Goal: Book appointment/travel/reservation

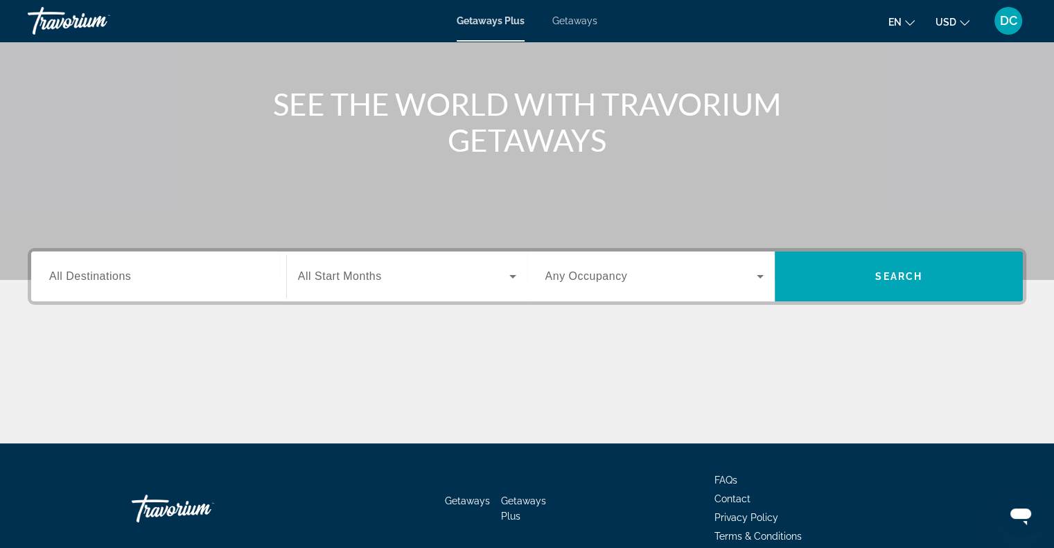
scroll to position [62, 0]
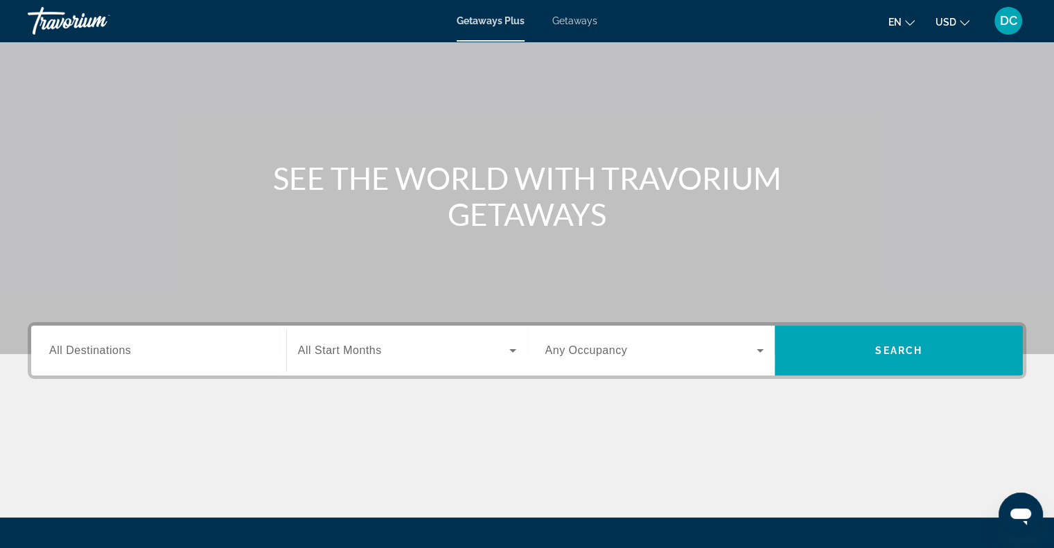
click at [115, 354] on span "All Destinations" at bounding box center [90, 350] width 82 height 12
click at [115, 354] on input "Destination All Destinations" at bounding box center [158, 351] width 219 height 17
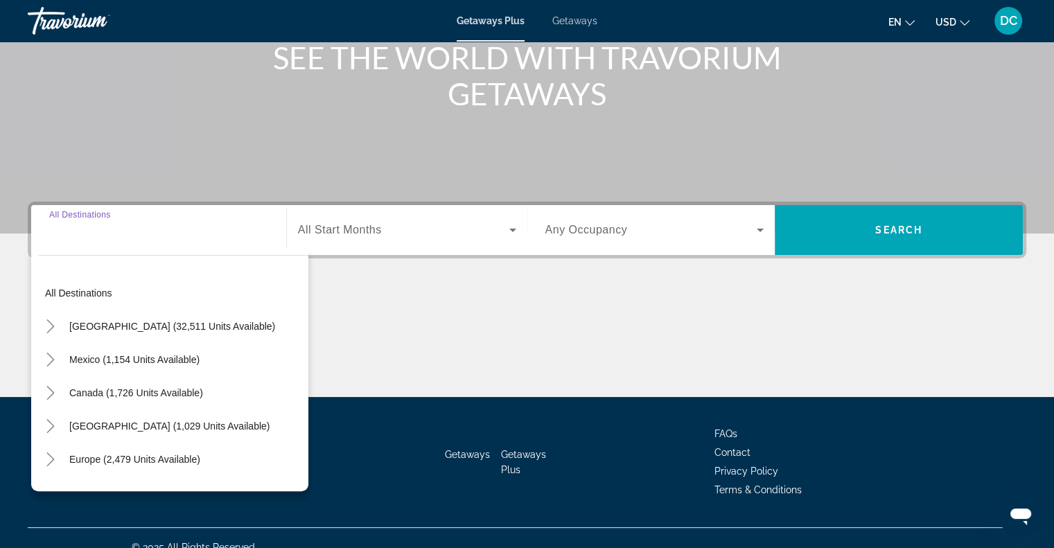
scroll to position [200, 0]
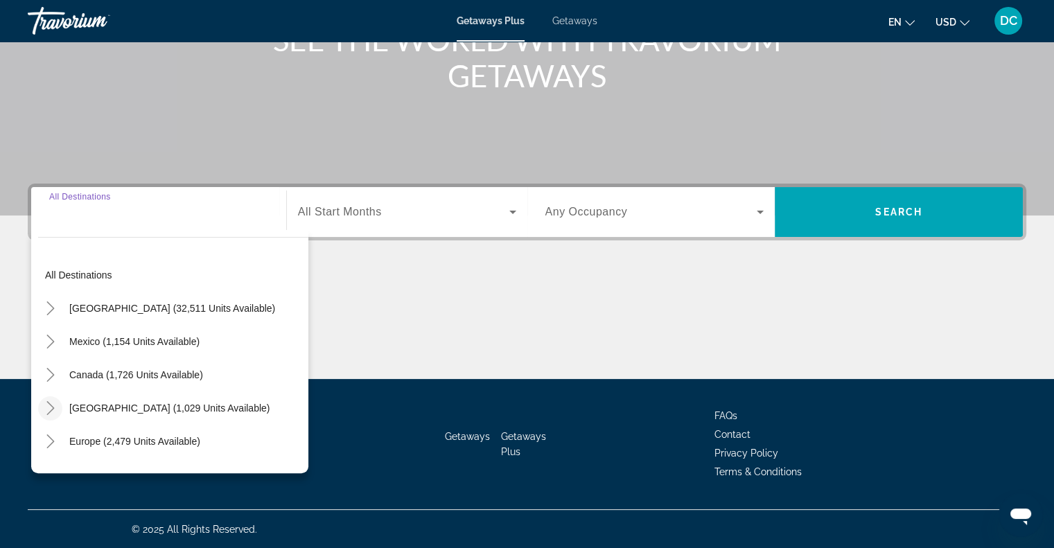
click at [53, 404] on icon "Toggle Caribbean & Atlantic Islands (1,029 units available)" at bounding box center [51, 408] width 14 height 14
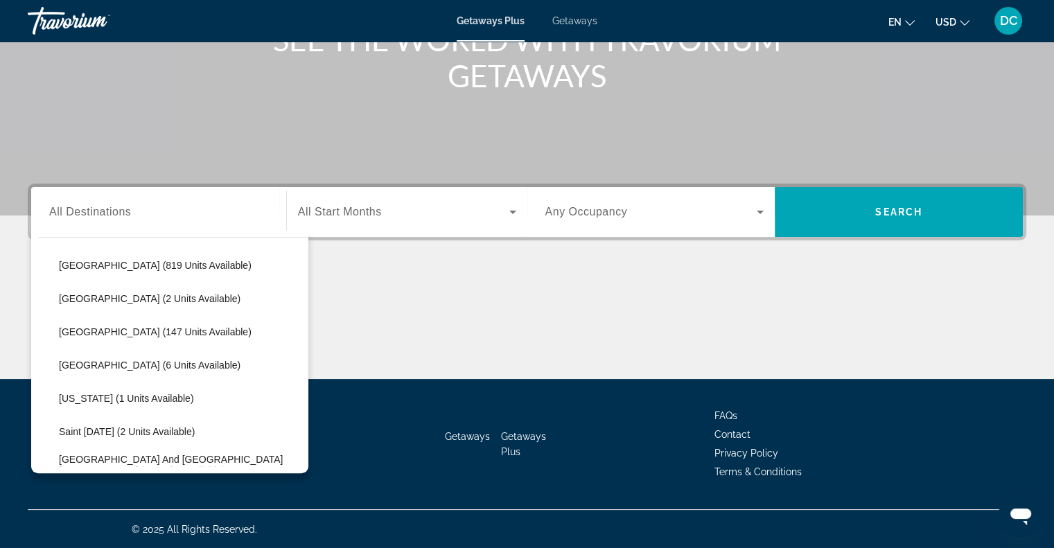
scroll to position [279, 0]
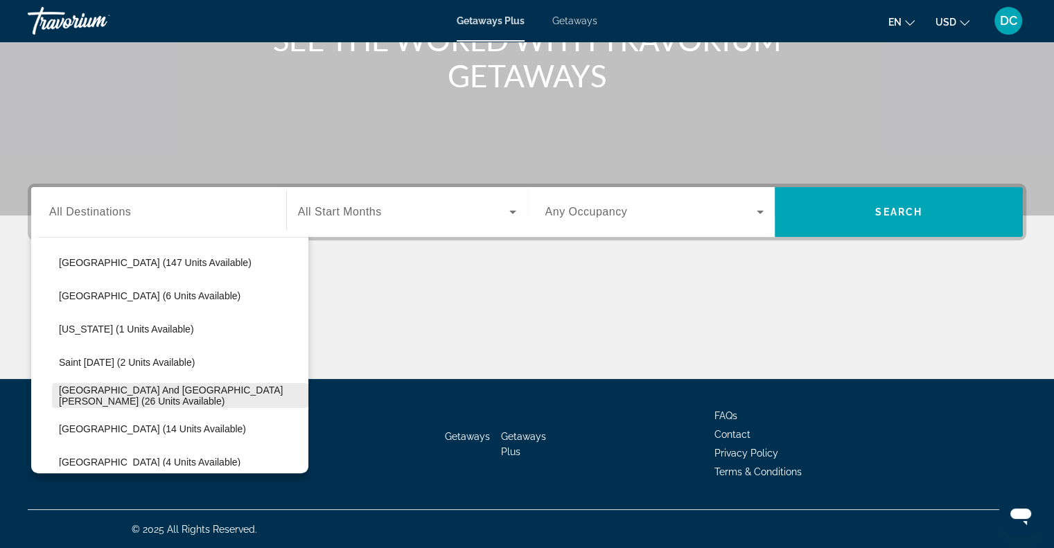
click at [151, 393] on span "[GEOGRAPHIC_DATA] and [GEOGRAPHIC_DATA][PERSON_NAME] (26 units available)" at bounding box center [180, 396] width 243 height 22
type input "**********"
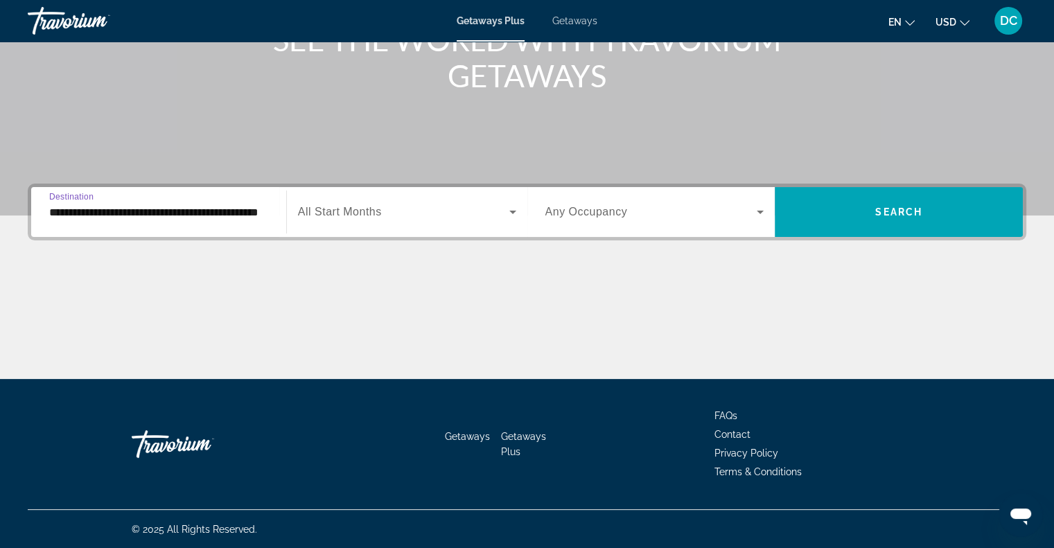
click at [349, 209] on span "All Start Months" at bounding box center [340, 212] width 84 height 12
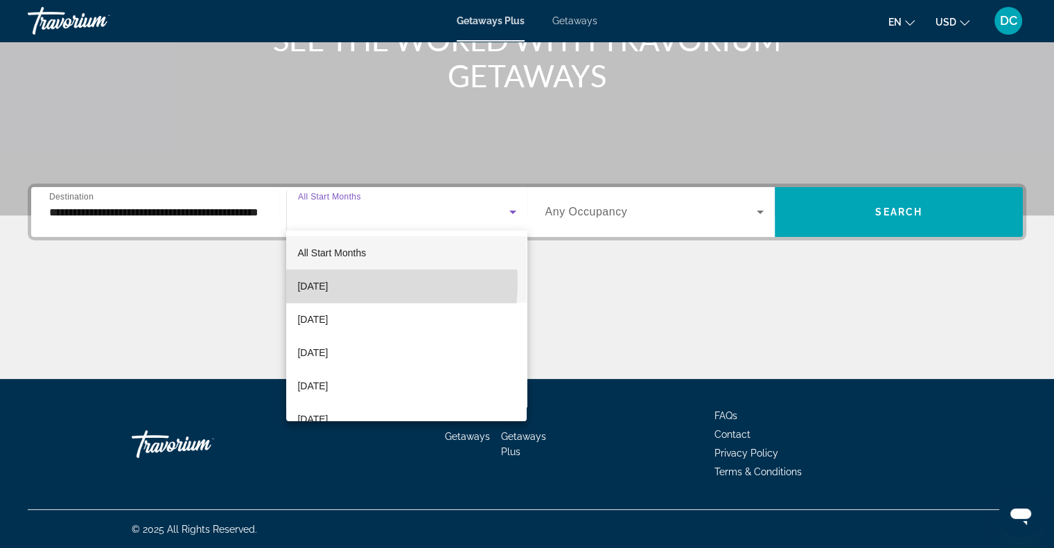
click at [328, 283] on span "[DATE]" at bounding box center [312, 286] width 30 height 17
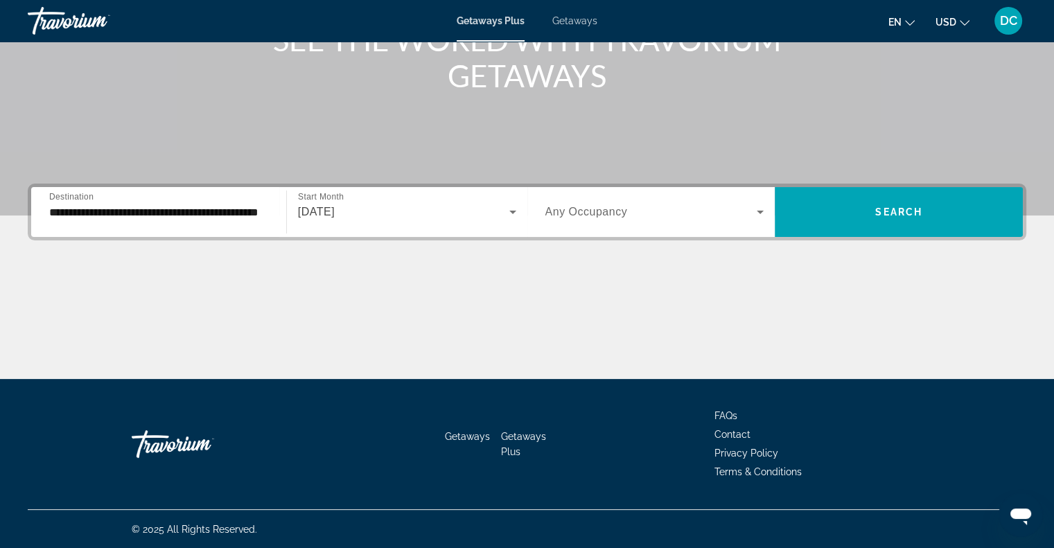
click at [588, 210] on span "Any Occupancy" at bounding box center [587, 212] width 82 height 12
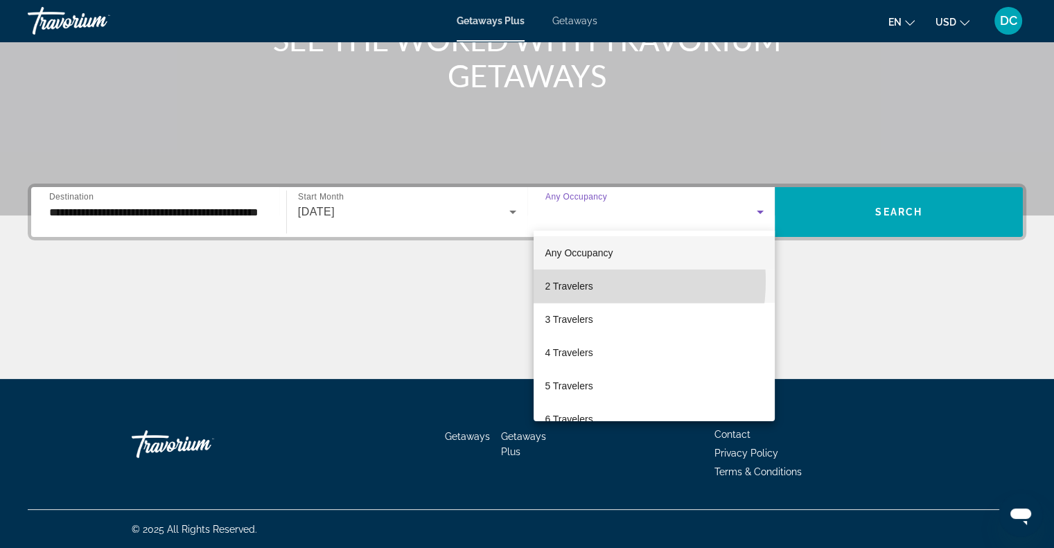
click at [579, 281] on span "2 Travelers" at bounding box center [569, 286] width 48 height 17
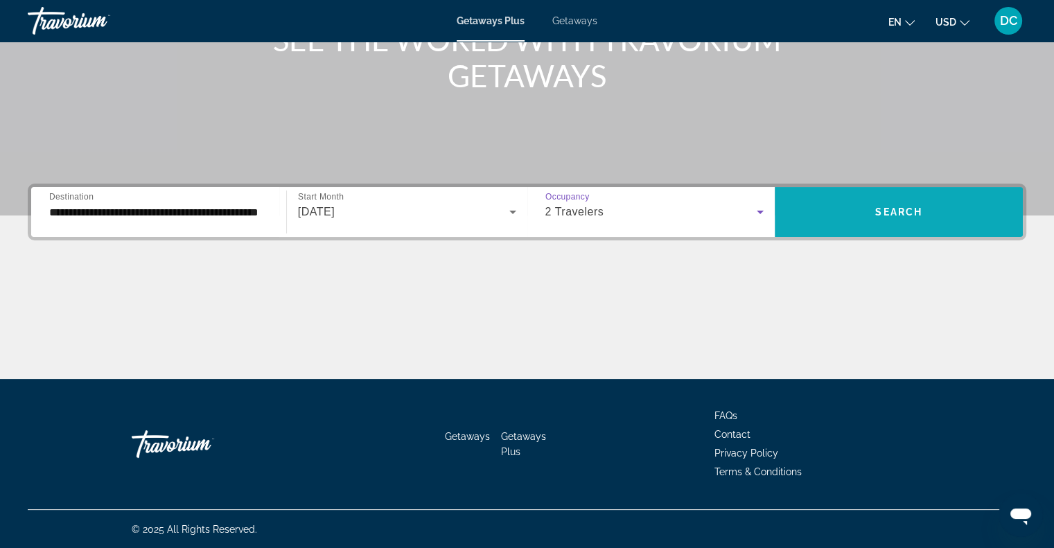
click at [868, 218] on span "Search widget" at bounding box center [899, 211] width 248 height 33
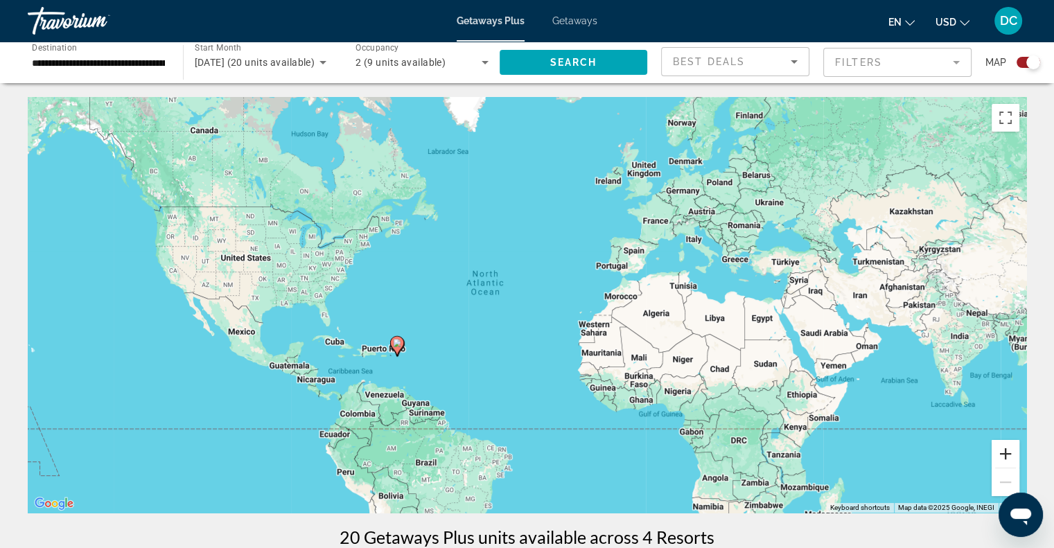
click at [1009, 448] on button "Zoom in" at bounding box center [1006, 454] width 28 height 28
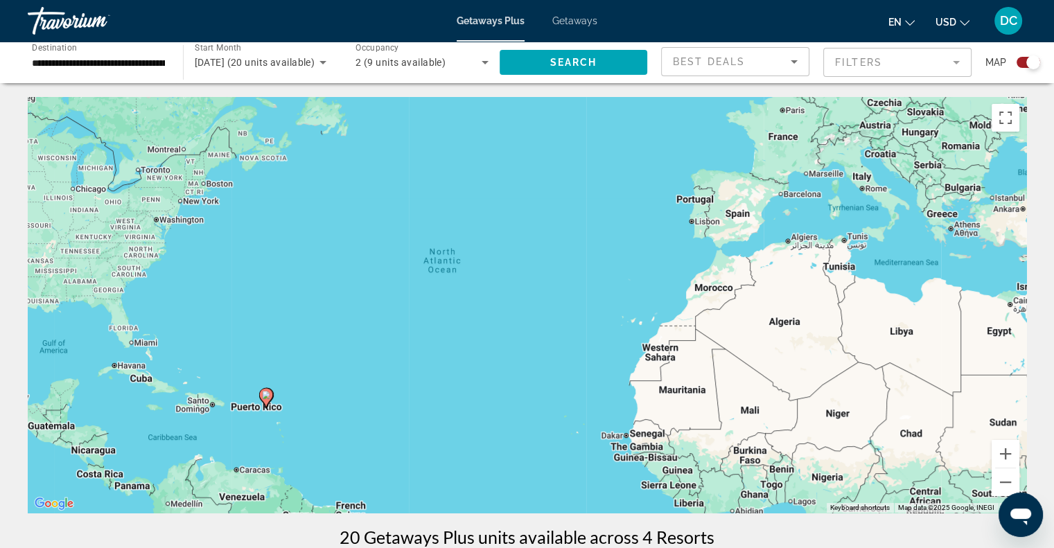
click at [274, 412] on div "To activate drag with keyboard, press Alt + Enter. Once in keyboard drag state,…" at bounding box center [527, 305] width 999 height 416
click at [263, 421] on div "To activate drag with keyboard, press Alt + Enter. Once in keyboard drag state,…" at bounding box center [527, 305] width 999 height 416
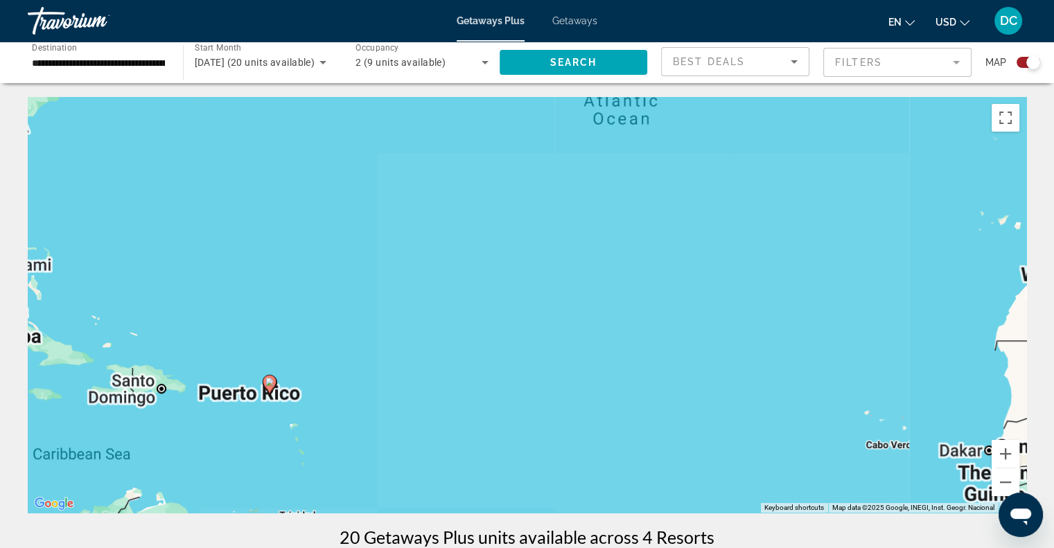
click at [263, 421] on div "To activate drag with keyboard, press Alt + Enter. Once in keyboard drag state,…" at bounding box center [527, 305] width 999 height 416
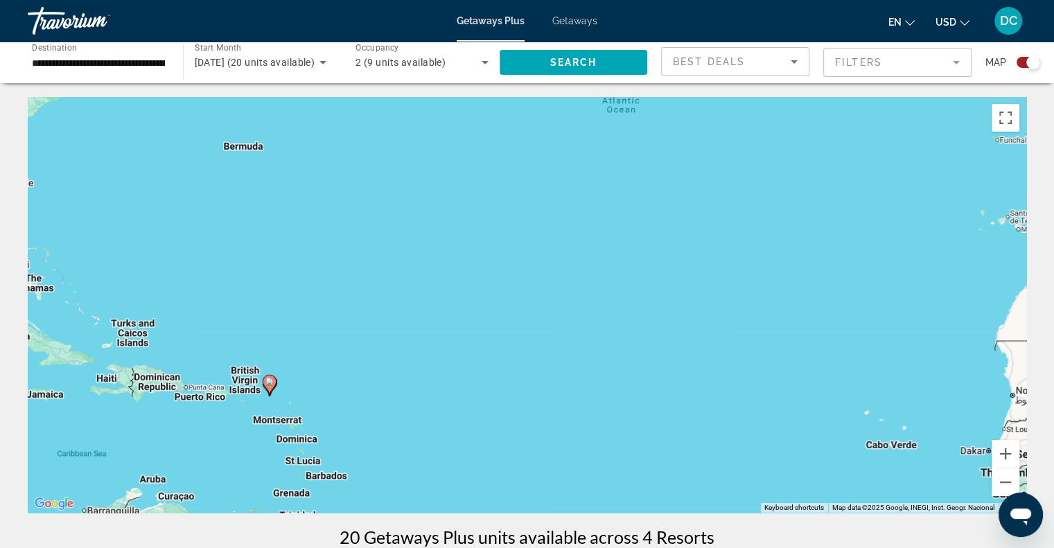
click at [252, 404] on div "To activate drag with keyboard, press Alt + Enter. Once in keyboard drag state,…" at bounding box center [527, 305] width 999 height 416
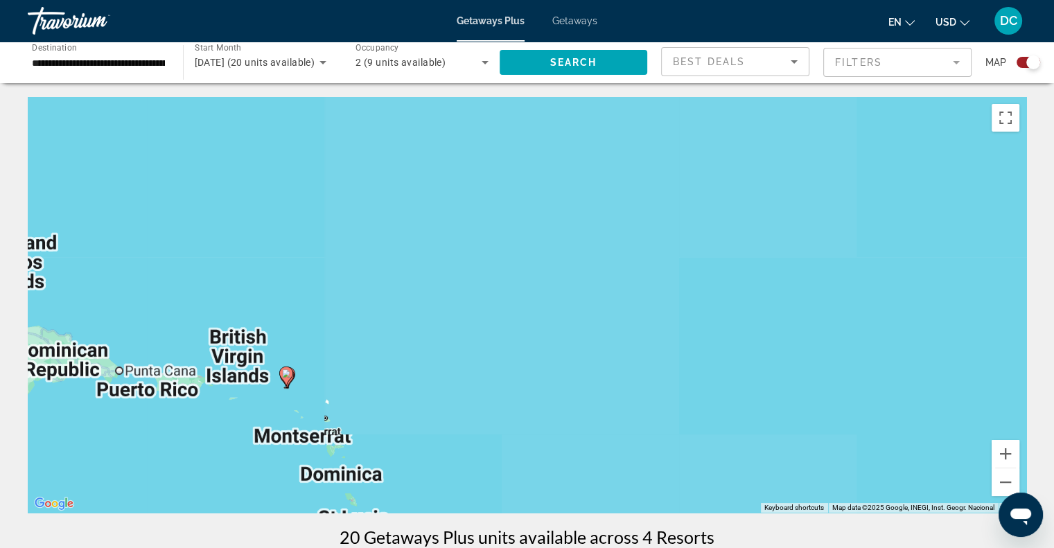
click at [252, 404] on div "To activate drag with keyboard, press Alt + Enter. Once in keyboard drag state,…" at bounding box center [527, 305] width 999 height 416
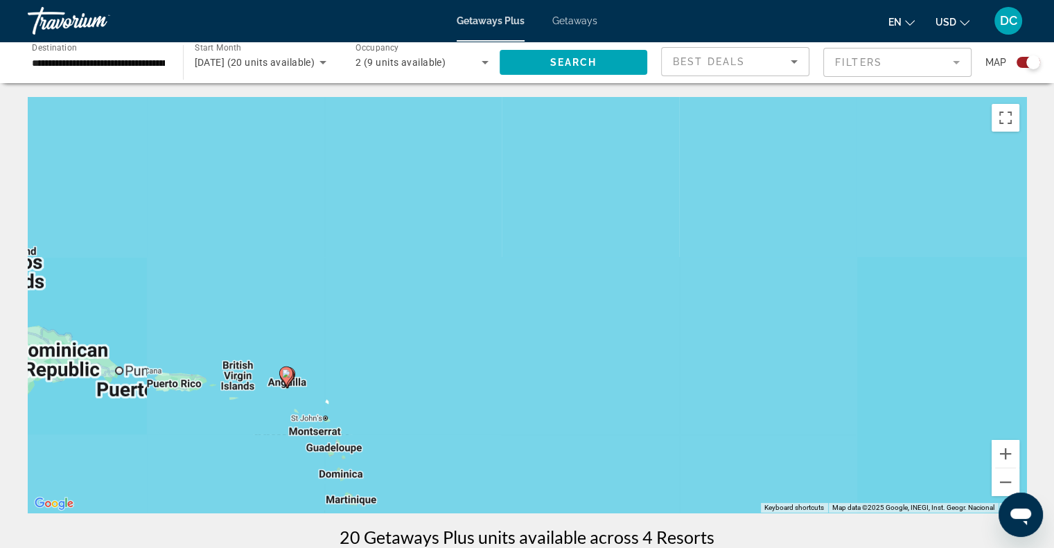
click at [252, 404] on div "To activate drag with keyboard, press Alt + Enter. Once in keyboard drag state,…" at bounding box center [527, 305] width 999 height 416
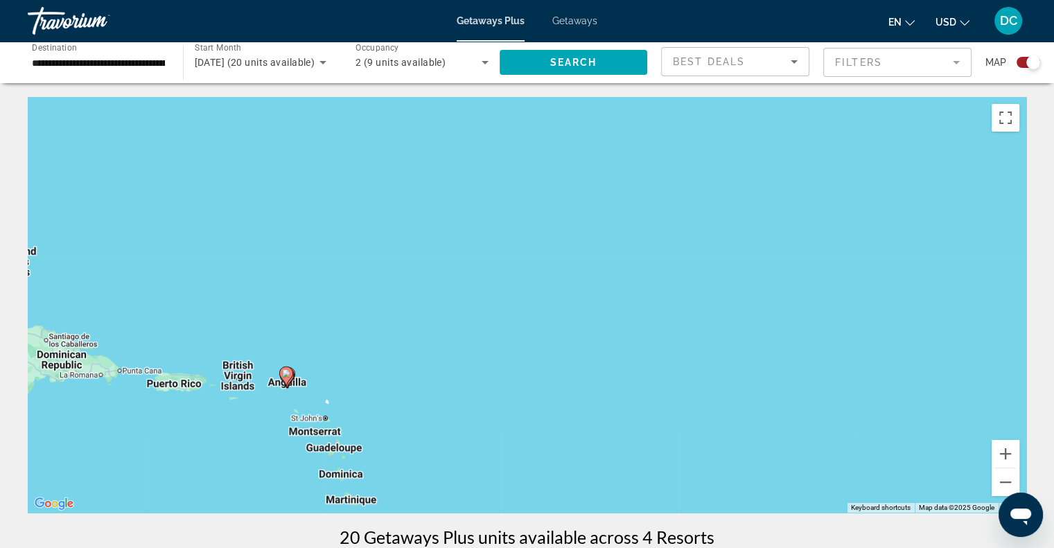
click at [374, 340] on div "To activate drag with keyboard, press Alt + Enter. Once in keyboard drag state,…" at bounding box center [527, 305] width 999 height 416
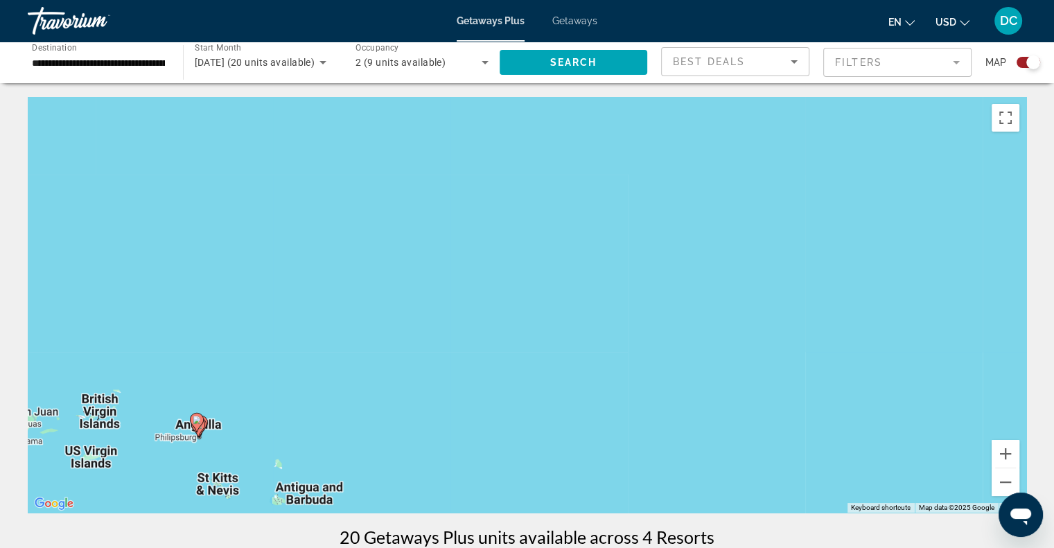
click at [181, 460] on div "To activate drag with keyboard, press Alt + Enter. Once in keyboard drag state,…" at bounding box center [527, 305] width 999 height 416
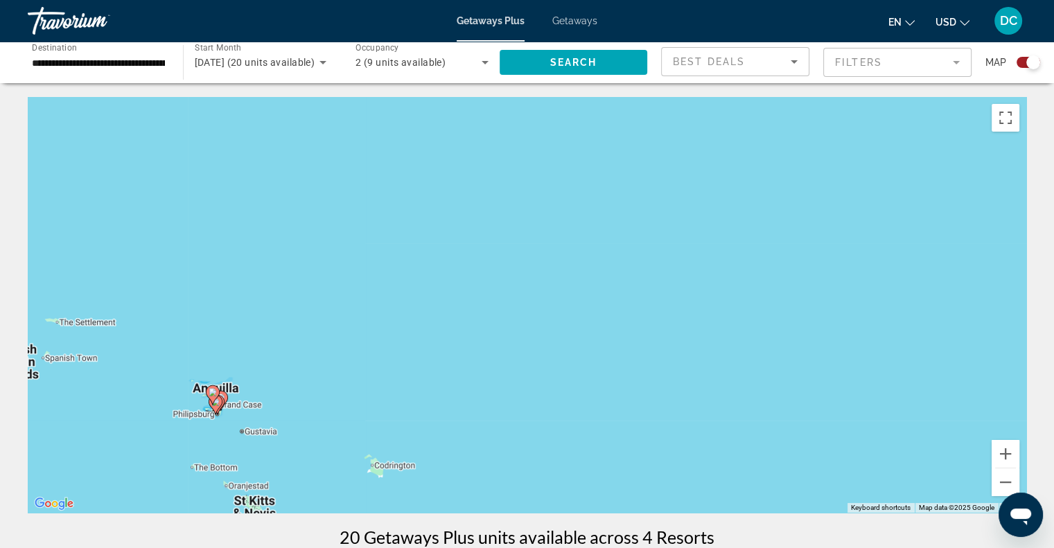
click at [213, 426] on div "To activate drag with keyboard, press Alt + Enter. Once in keyboard drag state,…" at bounding box center [527, 305] width 999 height 416
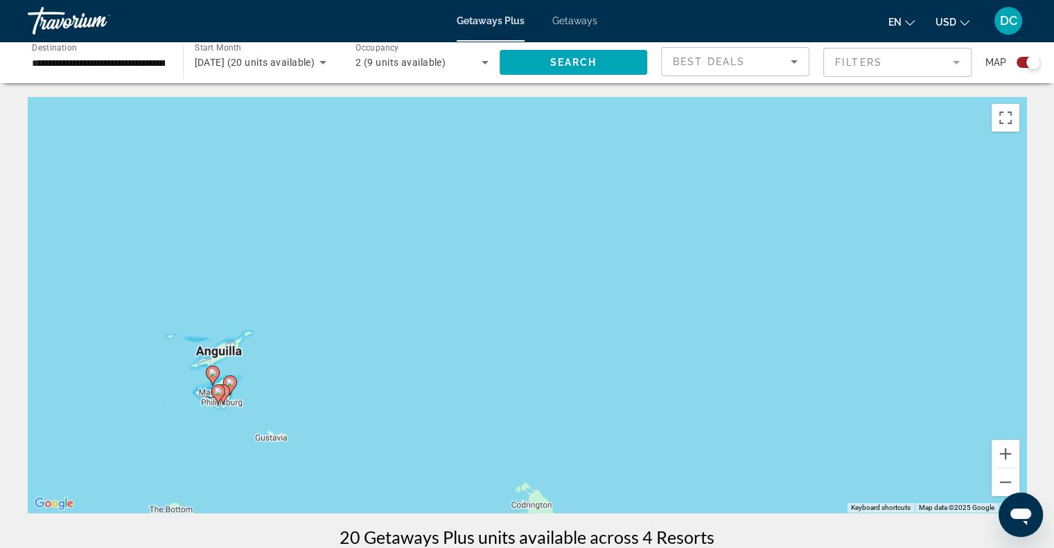
click at [213, 426] on div "To activate drag with keyboard, press Alt + Enter. Once in keyboard drag state,…" at bounding box center [527, 305] width 999 height 416
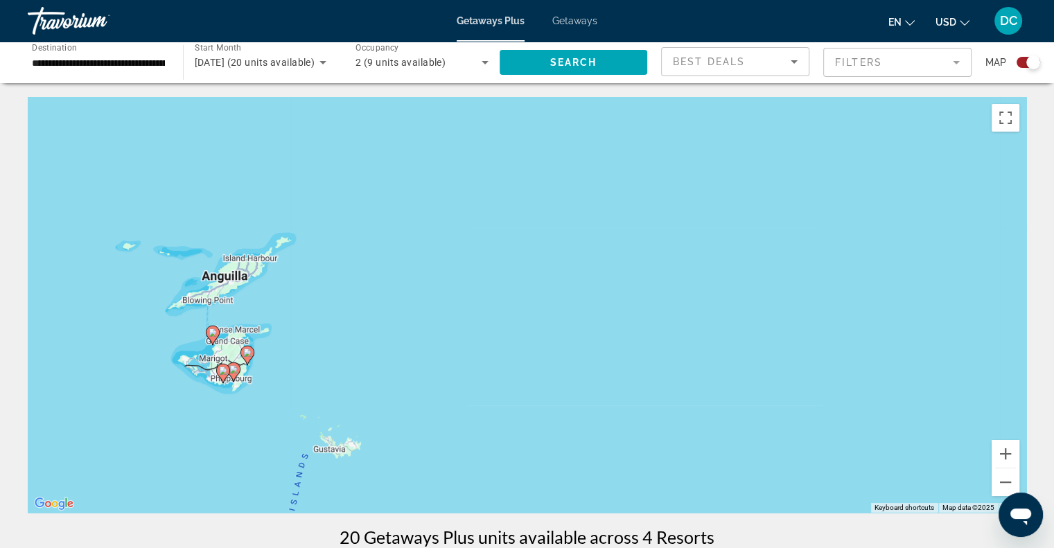
click at [213, 408] on div "To activate drag with keyboard, press Alt + Enter. Once in keyboard drag state,…" at bounding box center [527, 305] width 999 height 416
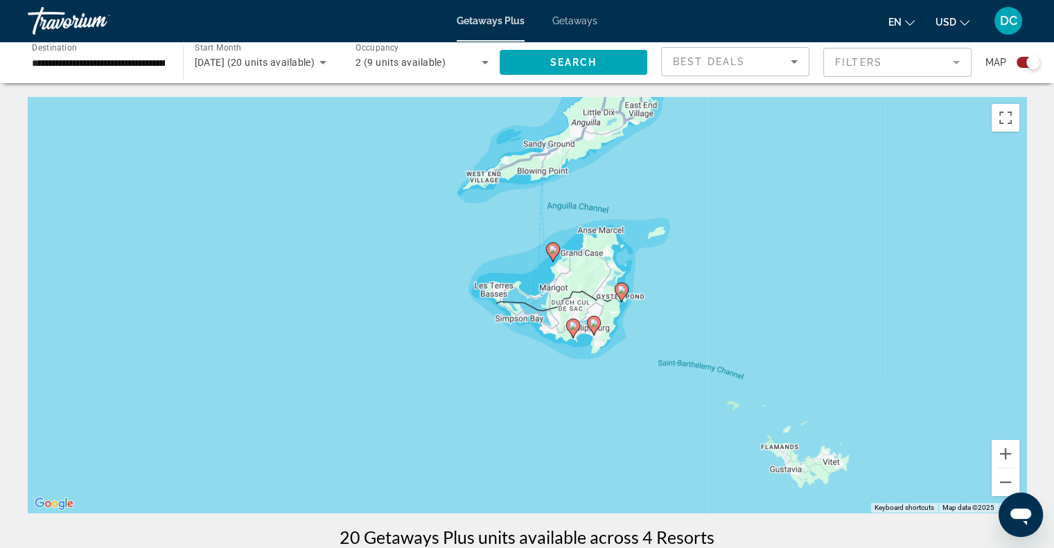
drag, startPoint x: 207, startPoint y: 383, endPoint x: 551, endPoint y: 363, distance: 344.4
click at [551, 363] on div "To activate drag with keyboard, press Alt + Enter. Once in keyboard drag state,…" at bounding box center [527, 305] width 999 height 416
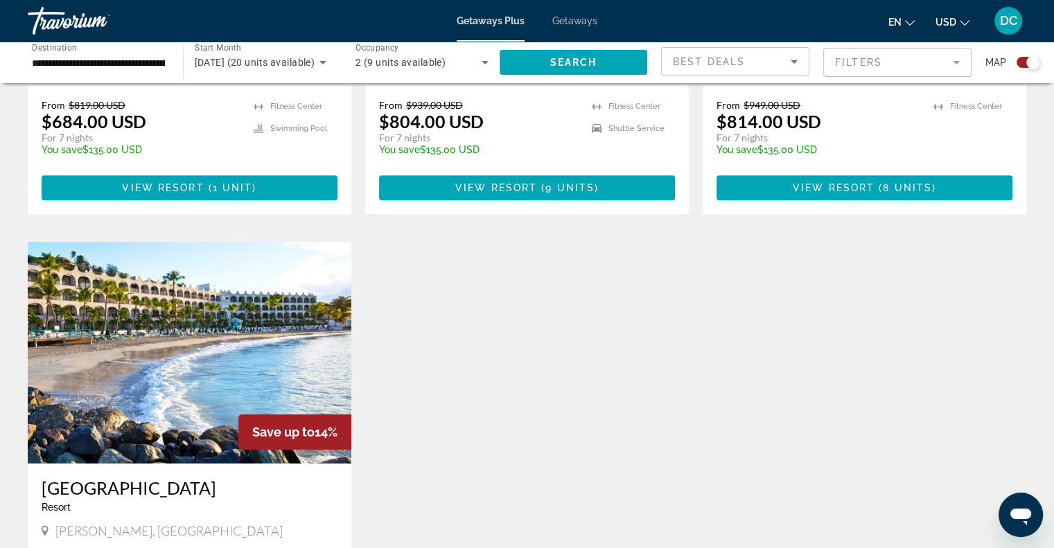
scroll to position [762, 0]
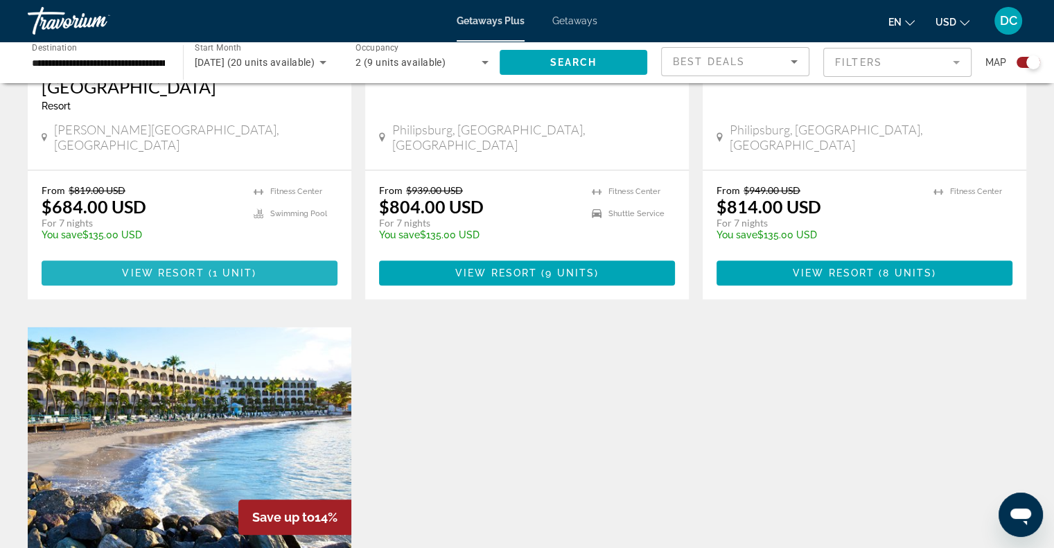
click at [143, 256] on span "Main content" at bounding box center [190, 272] width 296 height 33
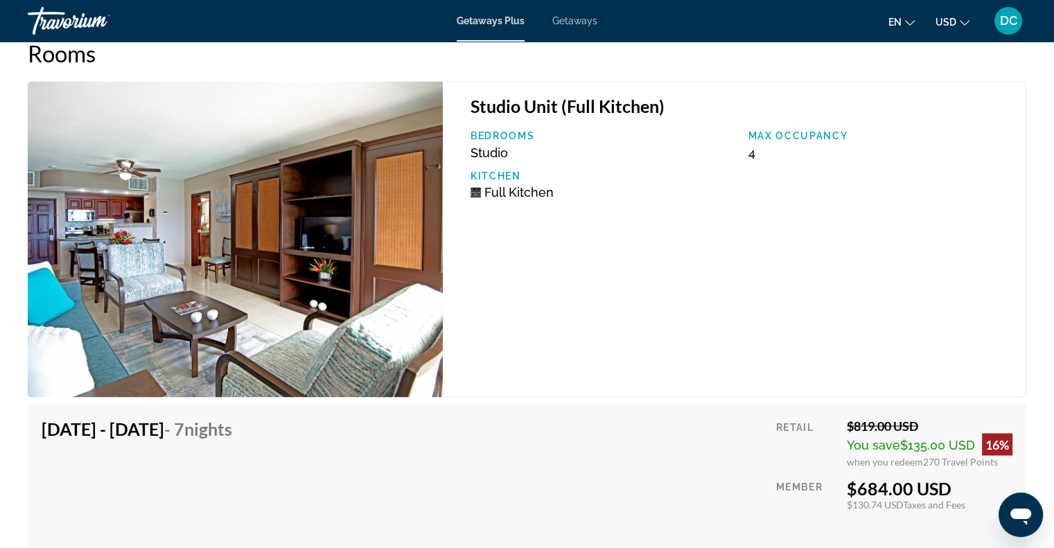
scroll to position [2357, 0]
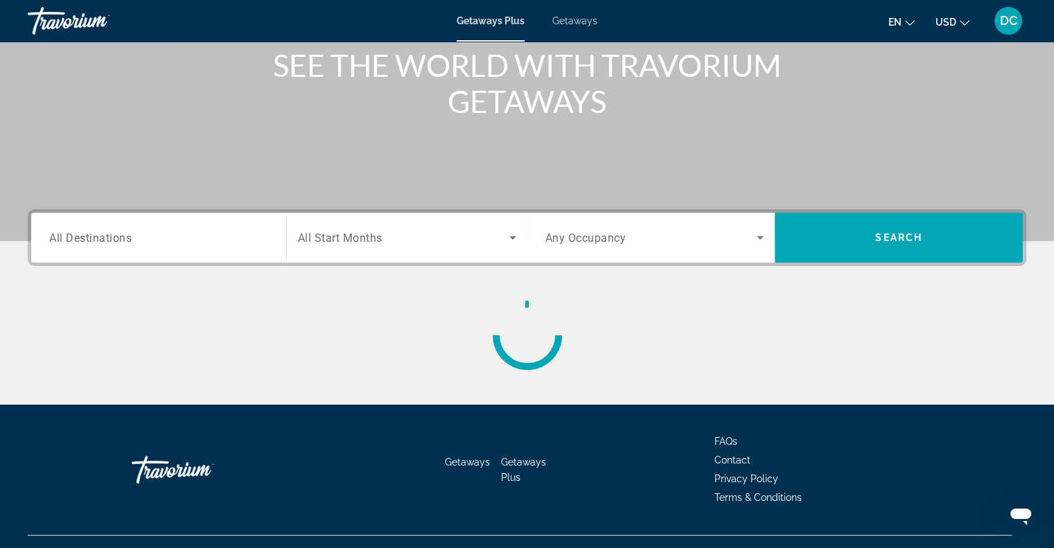
scroll to position [200, 0]
